Goal: Information Seeking & Learning: Check status

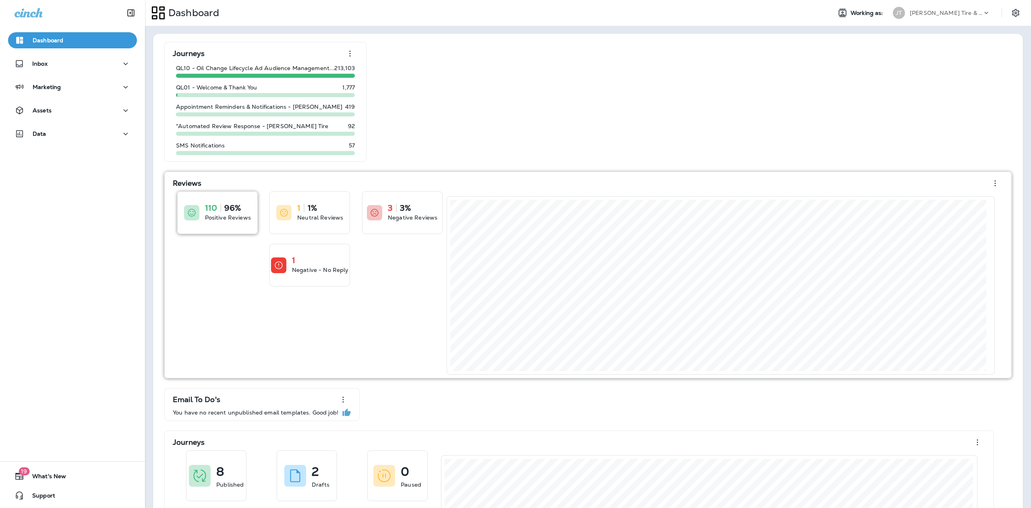
click at [200, 212] on div "110 96% Positive Reviews" at bounding box center [218, 213] width 80 height 42
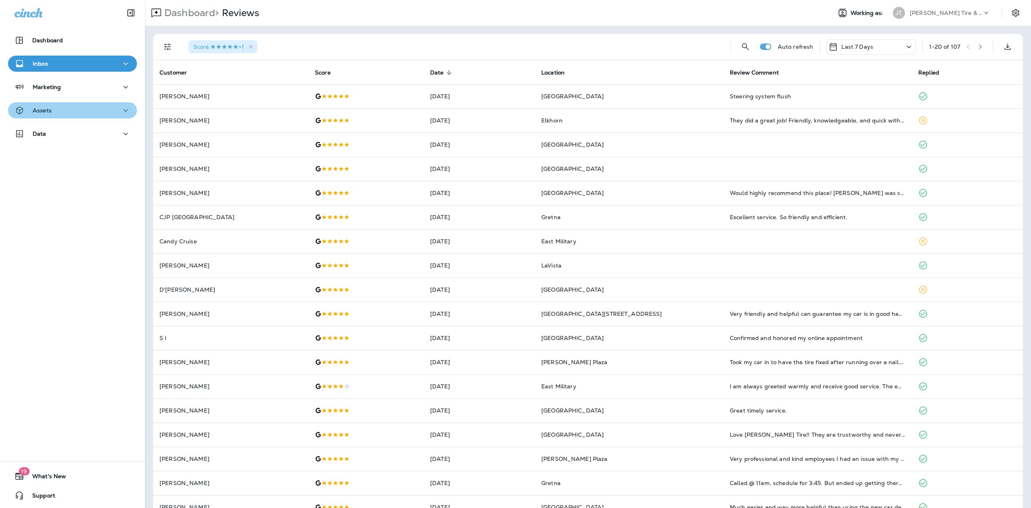
click at [122, 107] on icon "button" at bounding box center [126, 110] width 10 height 10
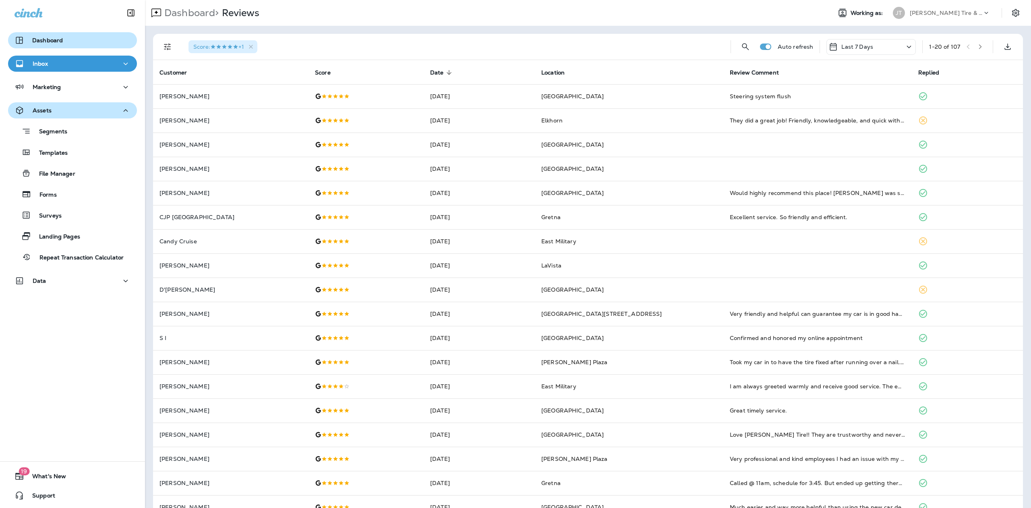
click at [31, 38] on div "Dashboard" at bounding box center [38, 40] width 48 height 10
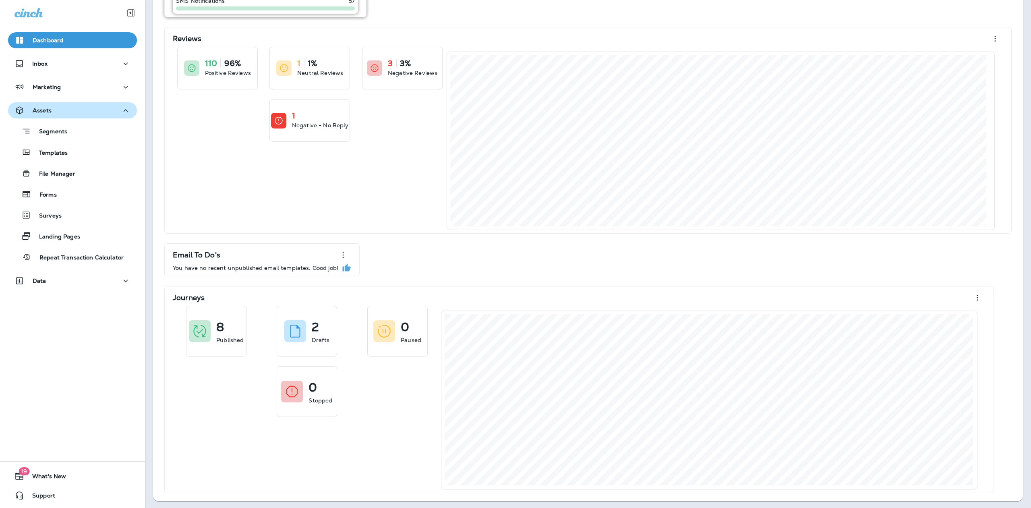
scroll to position [146, 0]
click at [45, 107] on p "Assets" at bounding box center [42, 110] width 19 height 6
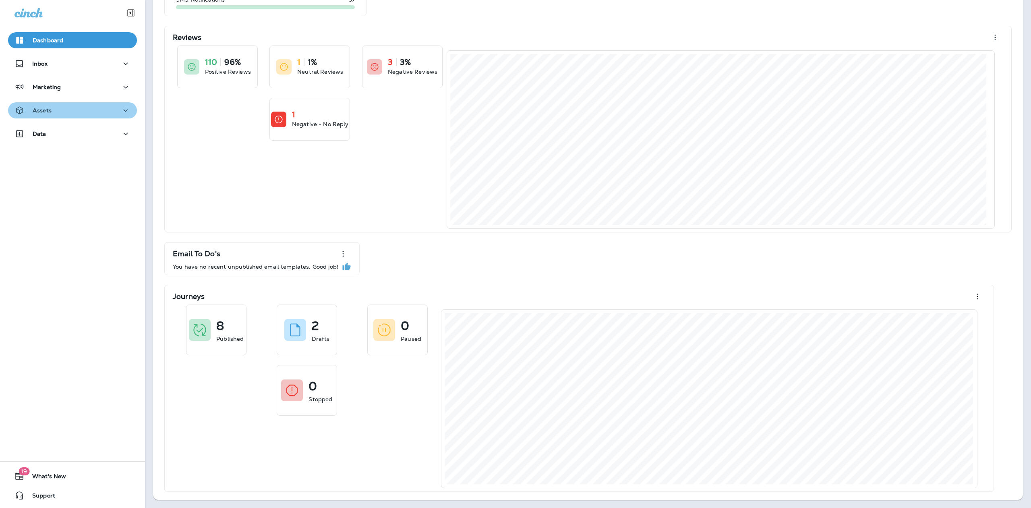
click at [121, 110] on icon "button" at bounding box center [126, 110] width 10 height 10
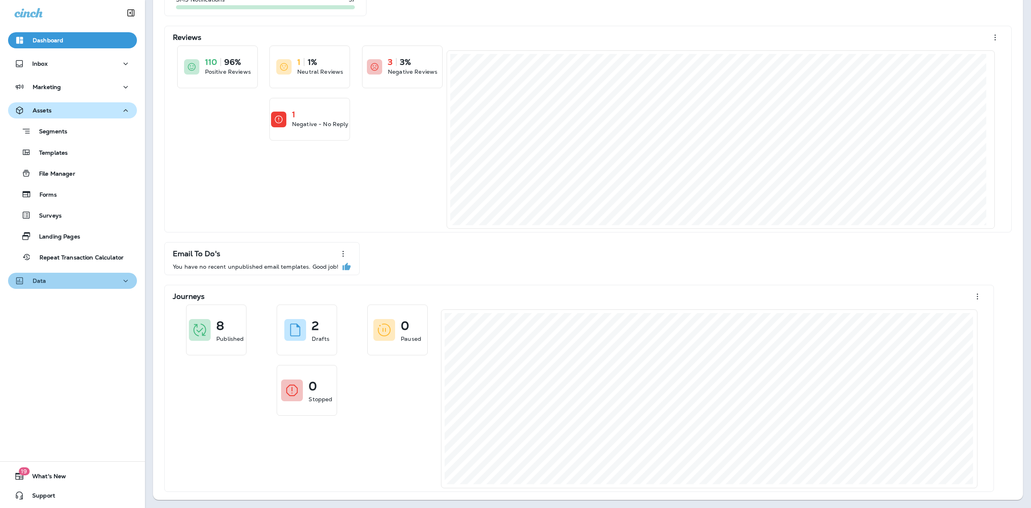
click at [121, 281] on icon "button" at bounding box center [126, 281] width 10 height 10
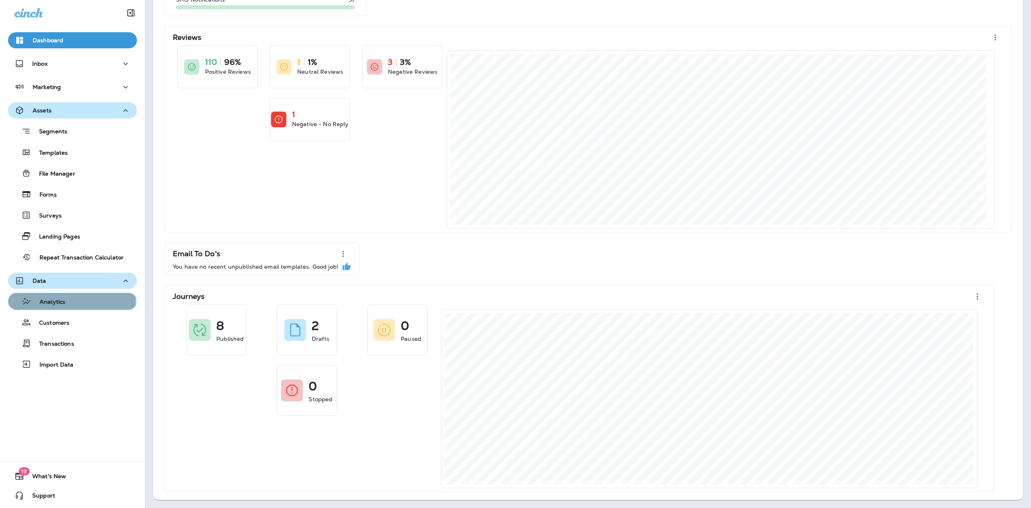
click at [71, 302] on div "Analytics" at bounding box center [72, 301] width 122 height 12
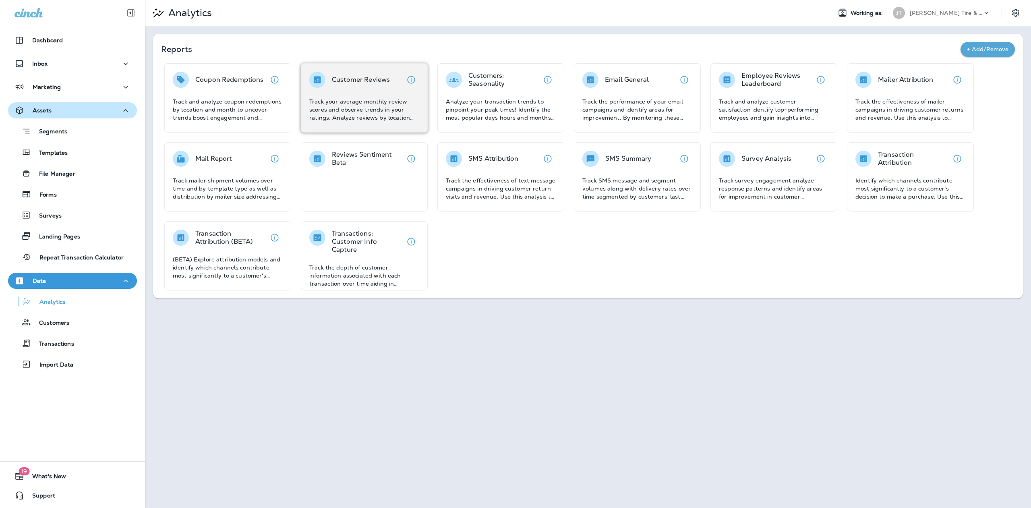
click at [339, 106] on p "Track your average monthly review scores and observe trends in your ratings. An…" at bounding box center [364, 109] width 110 height 24
